Goal: Task Accomplishment & Management: Complete application form

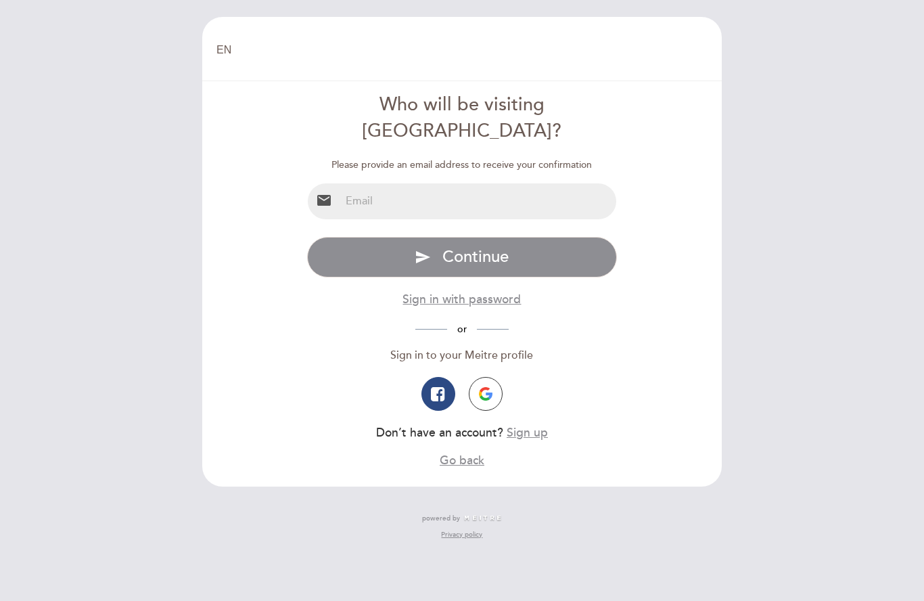
click at [382, 183] on input "email" at bounding box center [478, 201] width 277 height 36
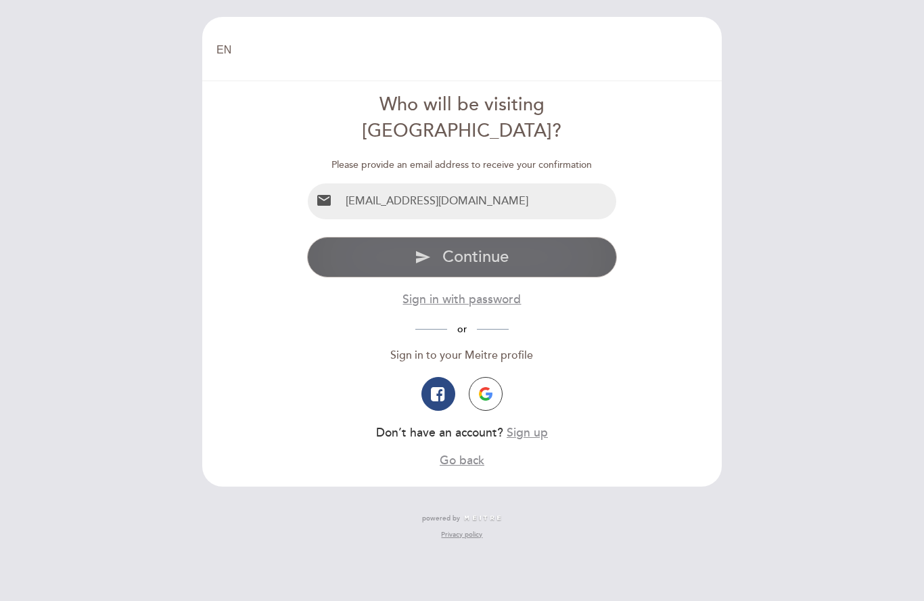
type input "[EMAIL_ADDRESS][DOMAIN_NAME]"
click at [506, 247] on span "Continue" at bounding box center [476, 257] width 66 height 20
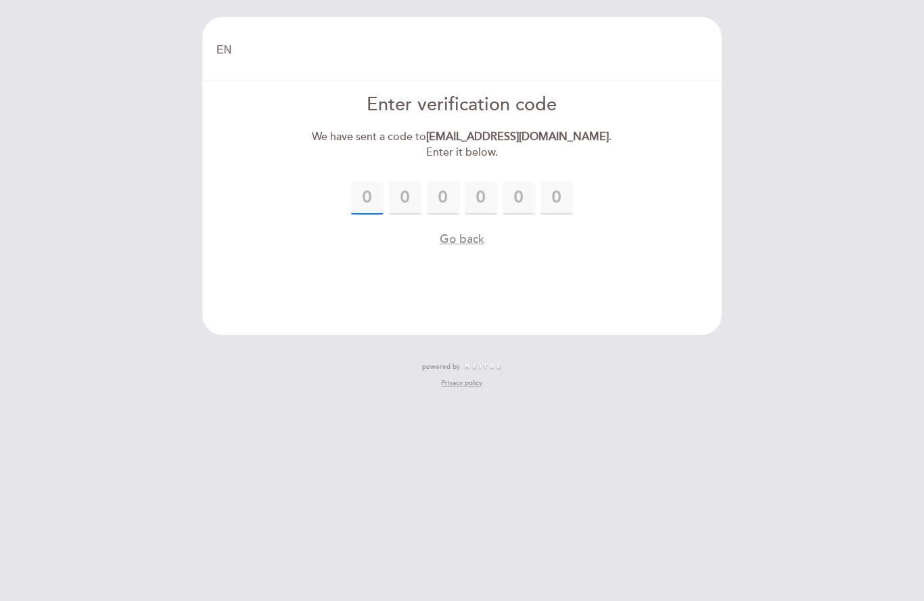
paste input "4"
type input "4"
type input "8"
type input "4"
type input "0"
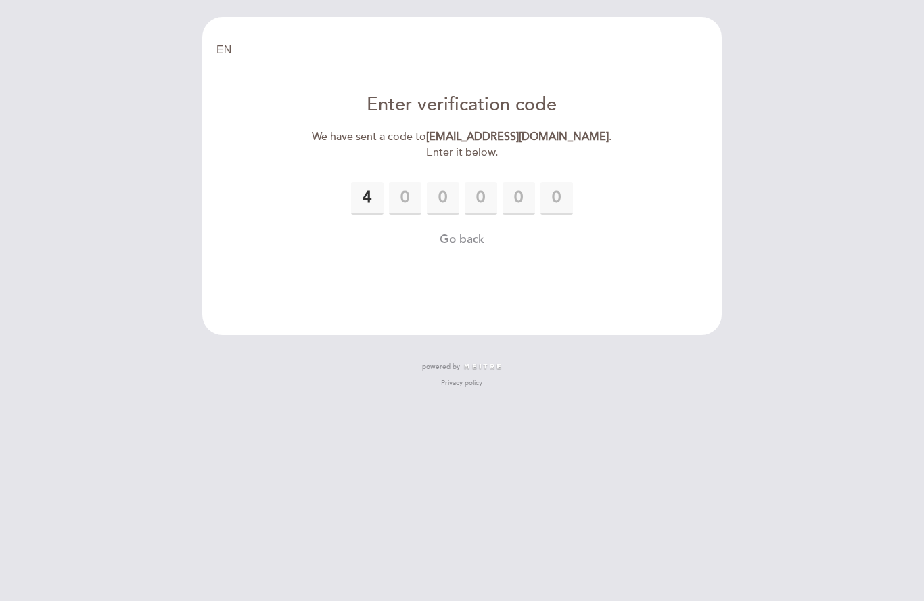
type input "5"
type input "6"
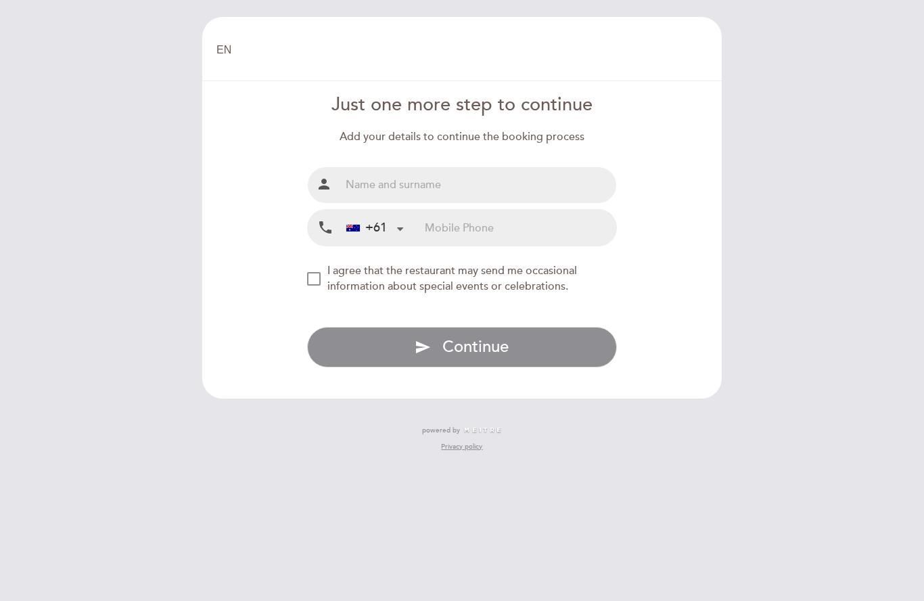
click at [475, 190] on input "text" at bounding box center [478, 185] width 277 height 36
type input "[PERSON_NAME]"
click at [524, 231] on input "tel" at bounding box center [521, 228] width 192 height 36
type input "0402247819"
click at [315, 286] on div "NEW_MODAL_AGREE_RESTAURANT_SEND_OCCASIONAL_INFO" at bounding box center [314, 279] width 14 height 14
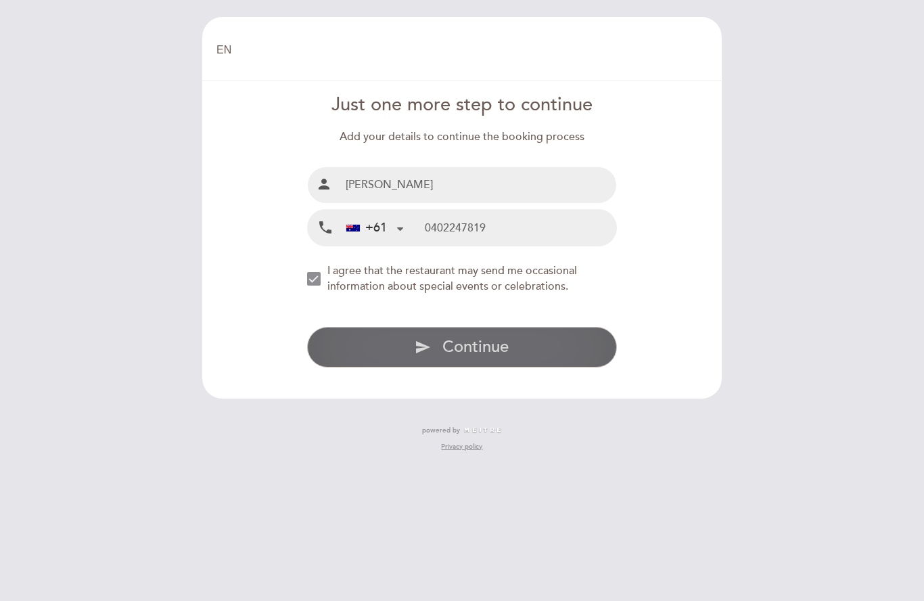
click at [506, 351] on span "Continue" at bounding box center [476, 347] width 66 height 20
